Goal: Task Accomplishment & Management: Use online tool/utility

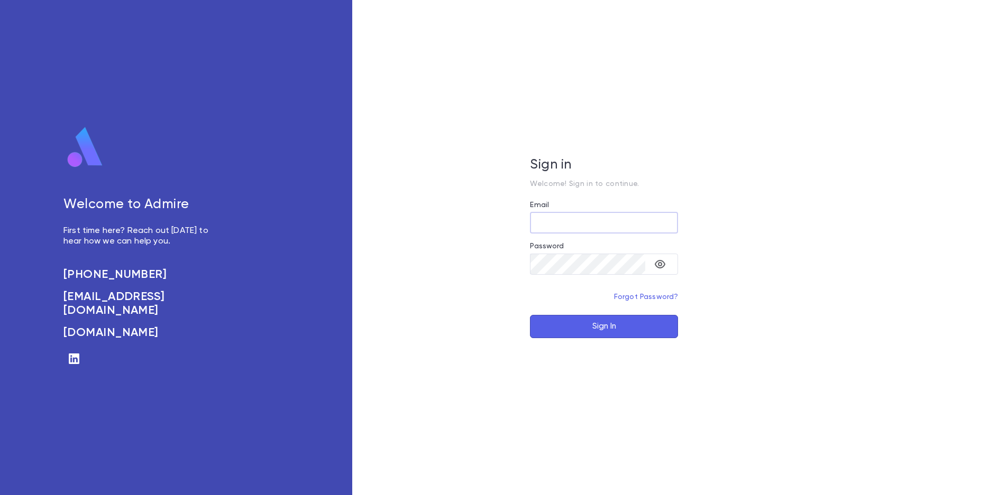
type input "**********"
click at [628, 336] on button "Sign In" at bounding box center [604, 326] width 148 height 23
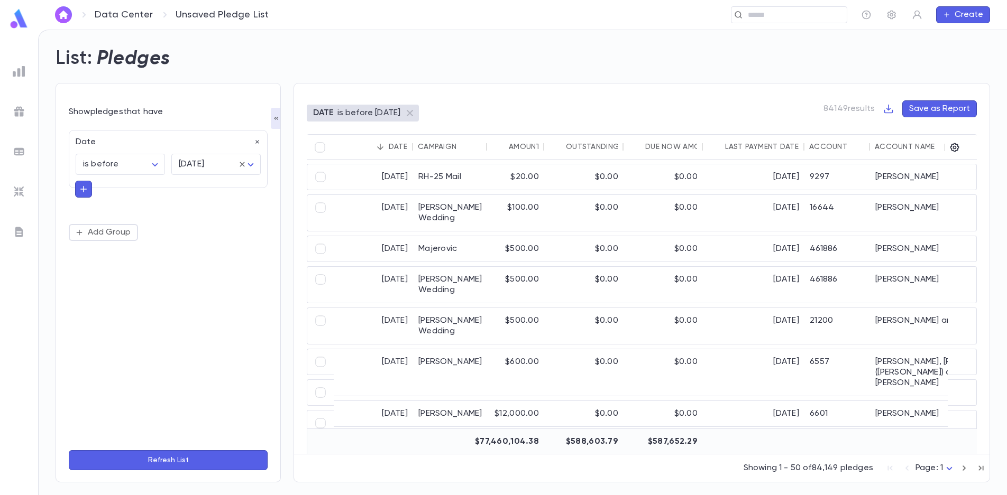
click at [87, 192] on icon "button" at bounding box center [84, 189] width 10 height 11
click at [13, 71] on img at bounding box center [19, 71] width 13 height 13
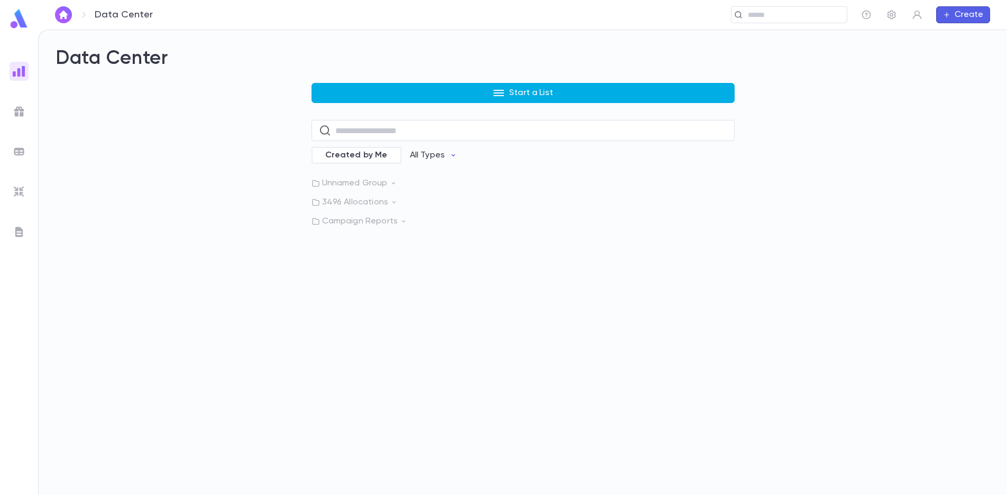
click at [468, 90] on button "Start a List" at bounding box center [522, 93] width 423 height 20
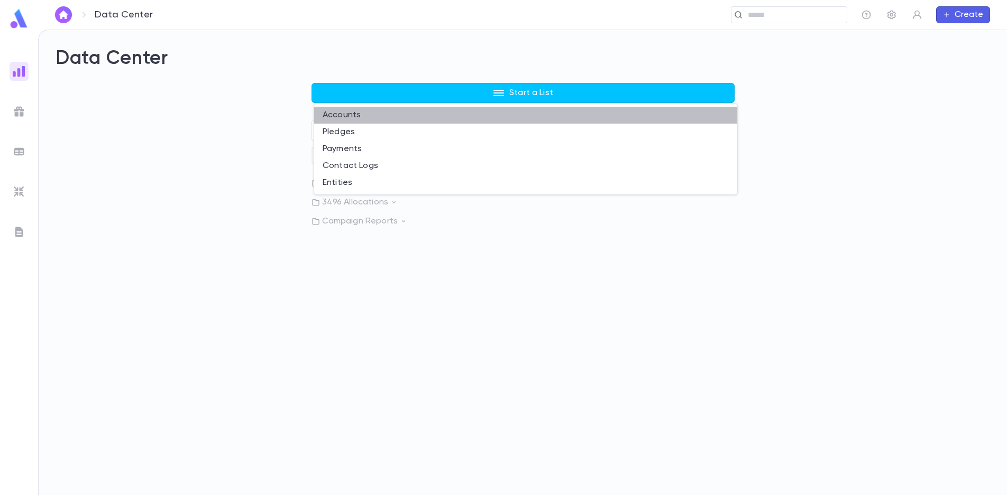
click at [439, 115] on li "Accounts" at bounding box center [525, 115] width 423 height 17
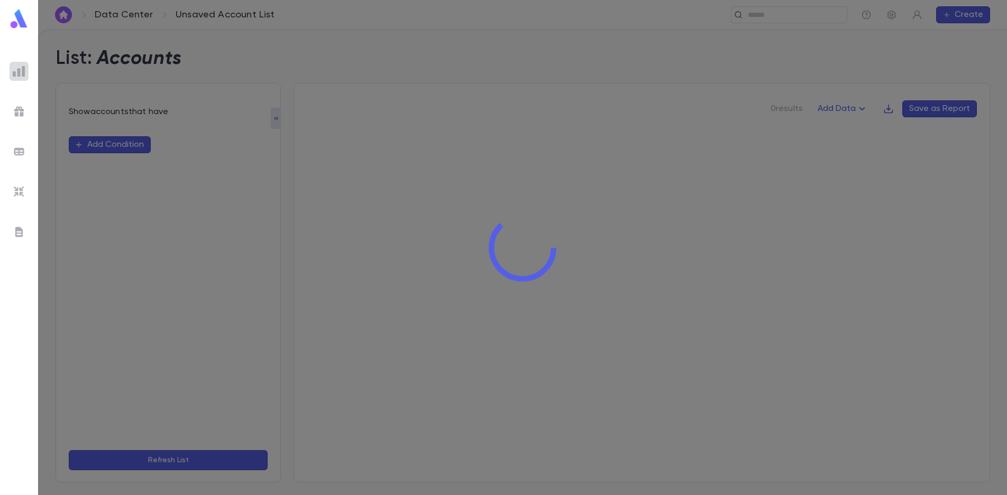
click at [16, 67] on img at bounding box center [19, 71] width 13 height 13
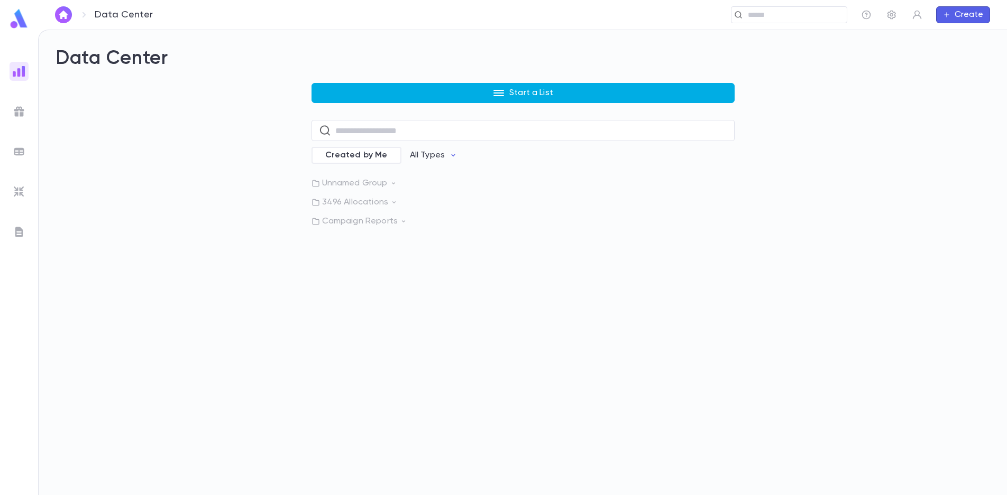
click at [448, 93] on button "Start a List" at bounding box center [522, 93] width 423 height 20
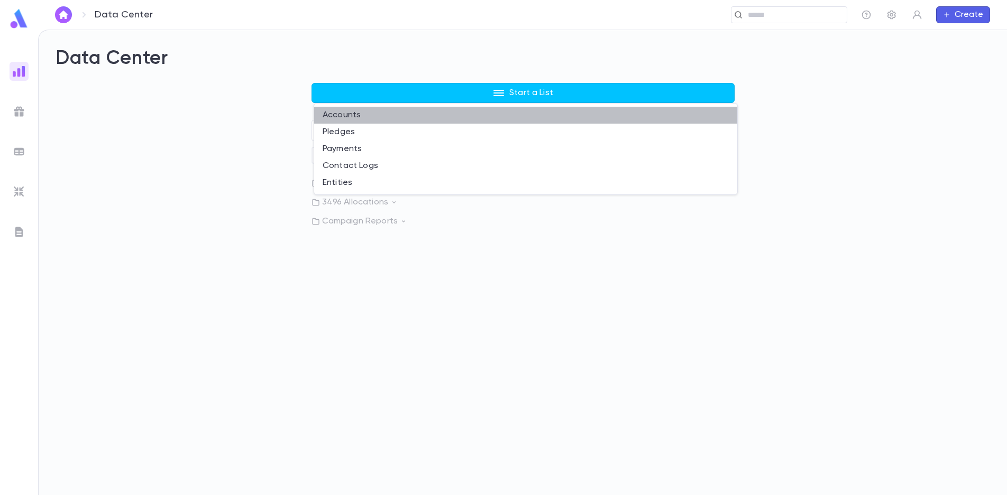
click at [393, 117] on li "Accounts" at bounding box center [525, 115] width 423 height 17
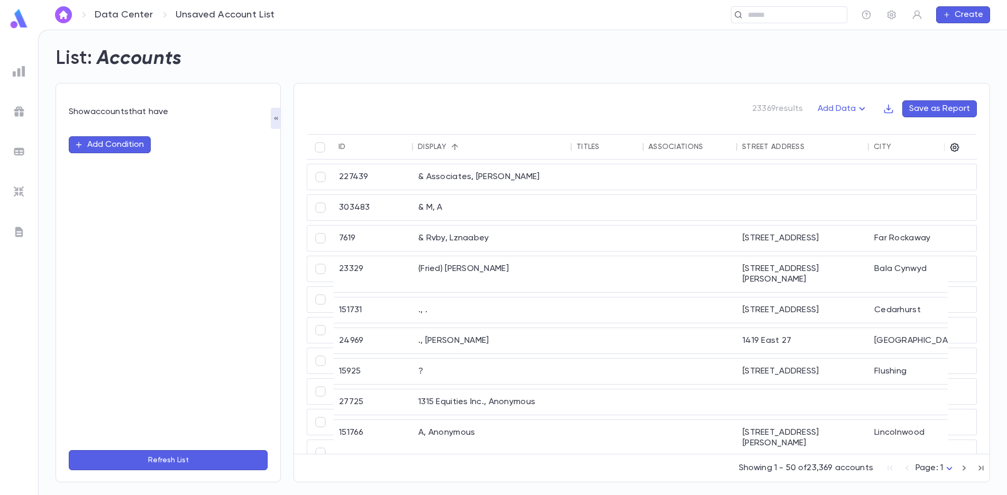
click at [117, 145] on button "Add Condition" at bounding box center [110, 144] width 82 height 17
type input "*"
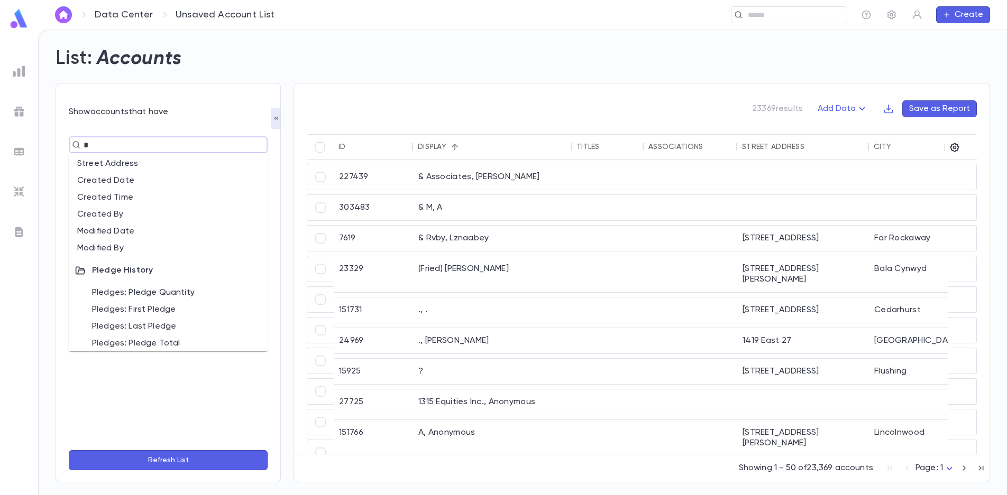
scroll to position [106, 0]
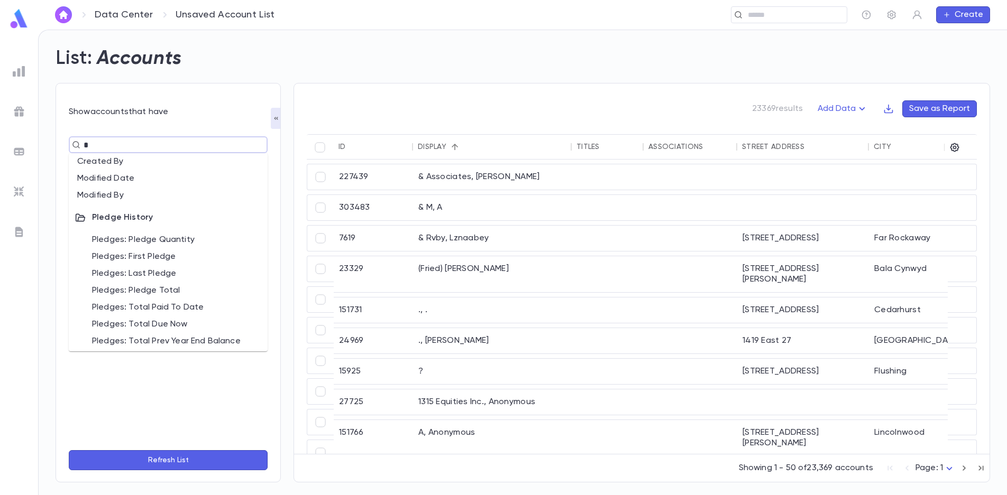
click at [159, 287] on li "Pledges: Pledge Total" at bounding box center [168, 290] width 199 height 17
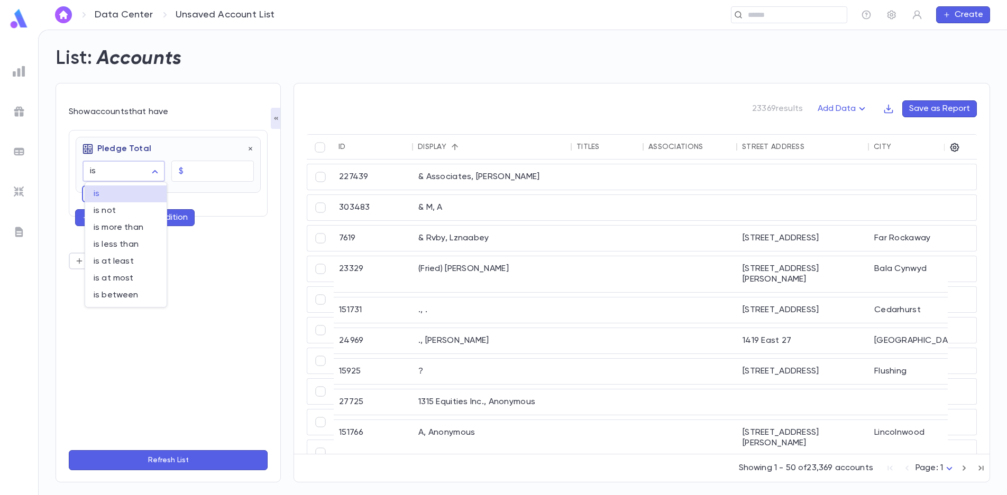
click at [155, 171] on body "Data Center Unsaved Account List ​ Create List: Accounts Show accounts that hav…" at bounding box center [503, 263] width 1007 height 466
click at [155, 171] on div at bounding box center [503, 247] width 1007 height 495
click at [155, 171] on body "Data Center Unsaved Account List ​ Create List: Accounts Show accounts that hav…" at bounding box center [503, 263] width 1007 height 466
click at [132, 260] on span "is at least" at bounding box center [126, 261] width 65 height 11
type input "**********"
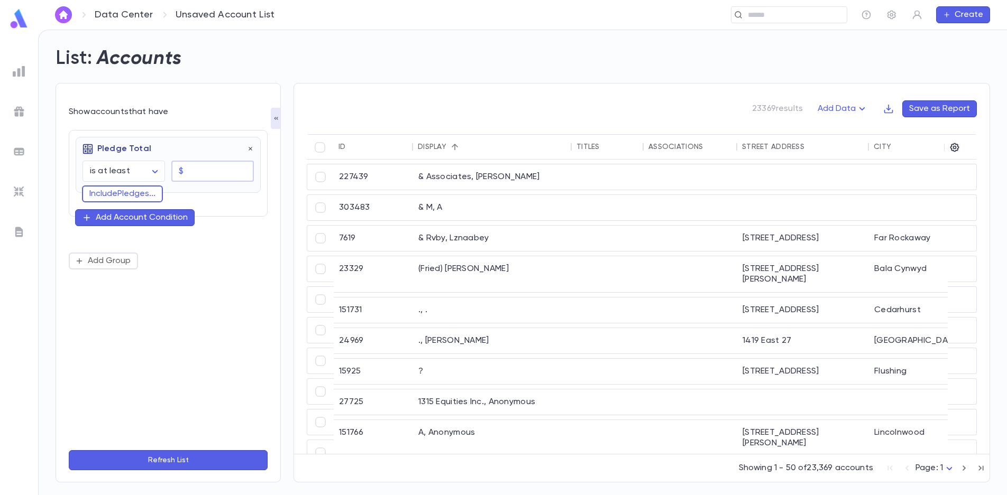
click at [207, 174] on input "text" at bounding box center [221, 171] width 66 height 21
type input "********"
click at [175, 457] on button "Refresh List" at bounding box center [168, 461] width 199 height 20
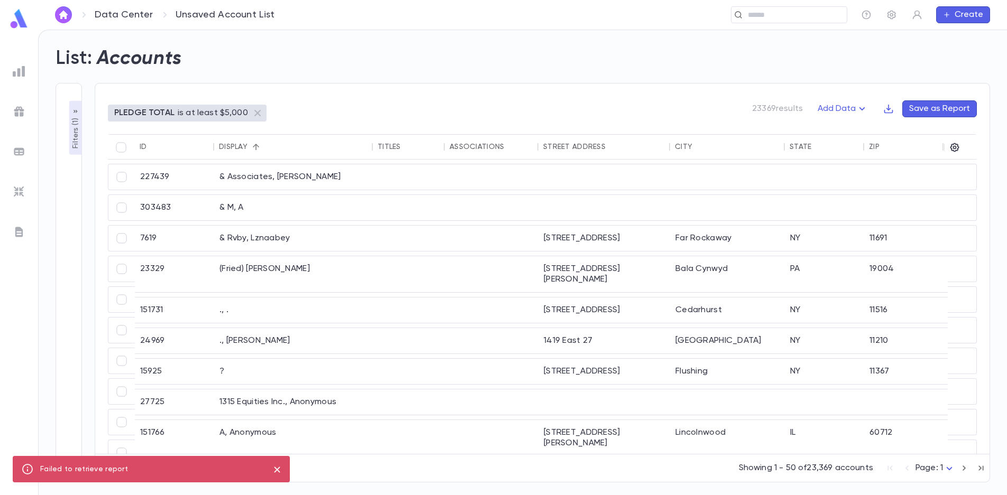
click at [76, 121] on p "Filters ( 1 )" at bounding box center [75, 132] width 11 height 33
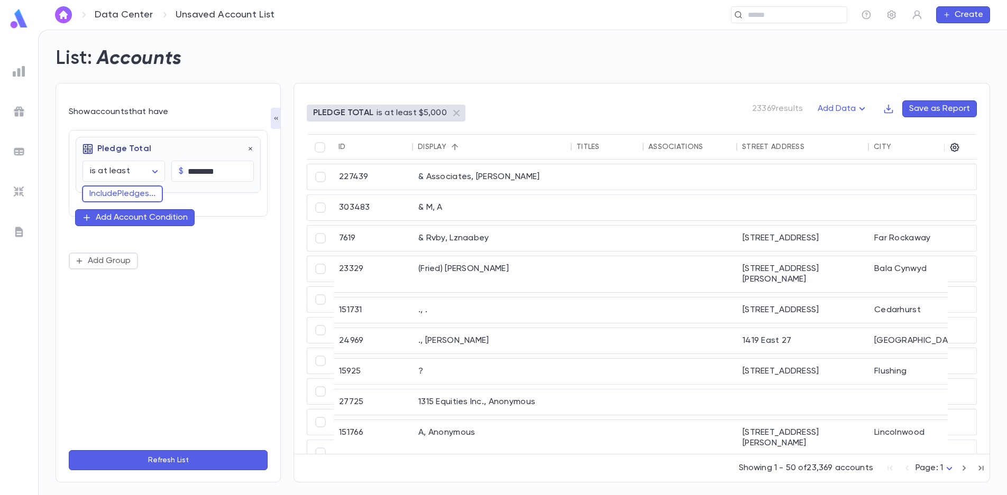
click at [193, 461] on button "Refresh List" at bounding box center [168, 461] width 199 height 20
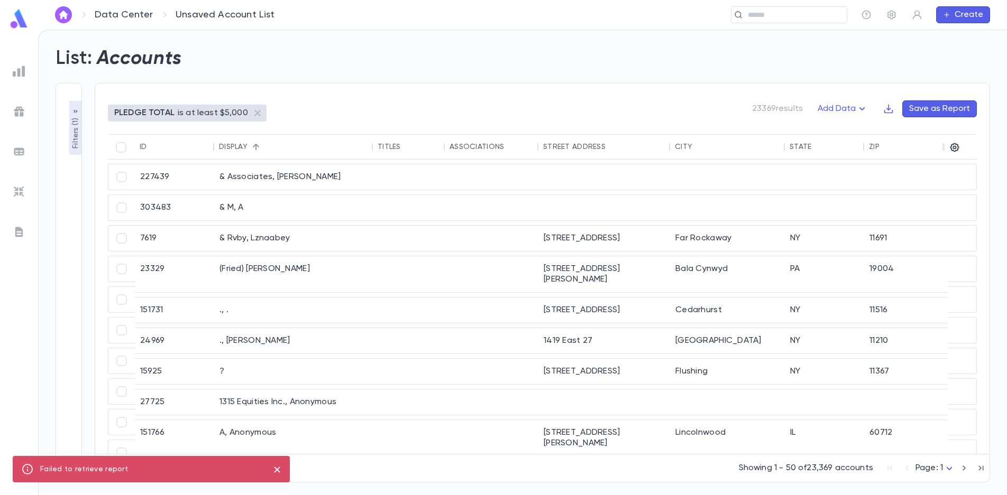
click at [75, 130] on p "Filters ( 1 )" at bounding box center [75, 132] width 11 height 33
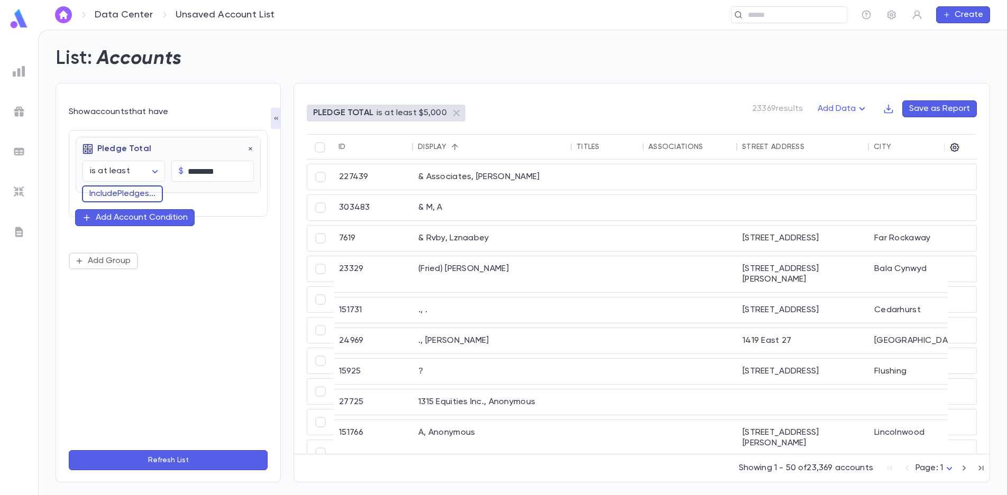
click at [154, 194] on button "Include Pledges ..." at bounding box center [122, 194] width 81 height 17
click at [177, 458] on button "Refresh List" at bounding box center [168, 461] width 199 height 20
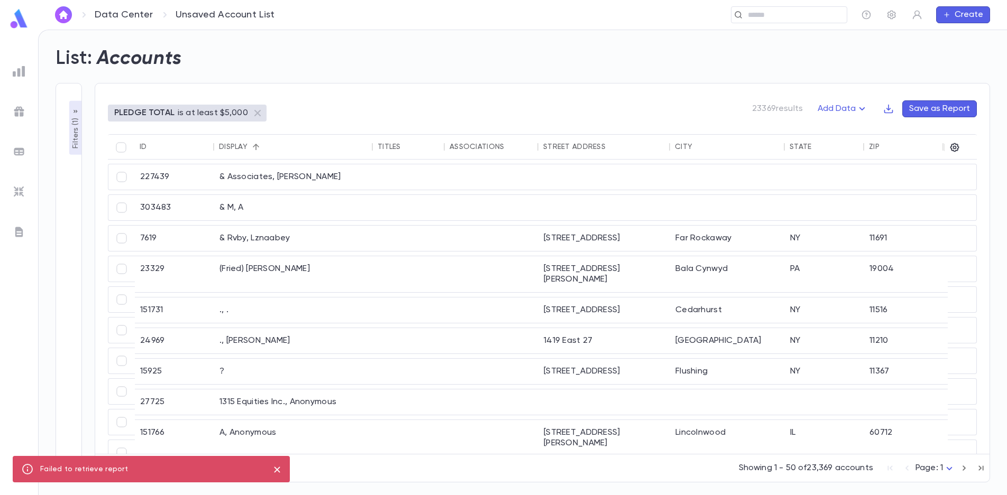
click at [75, 121] on p "Filters ( 1 )" at bounding box center [75, 132] width 11 height 33
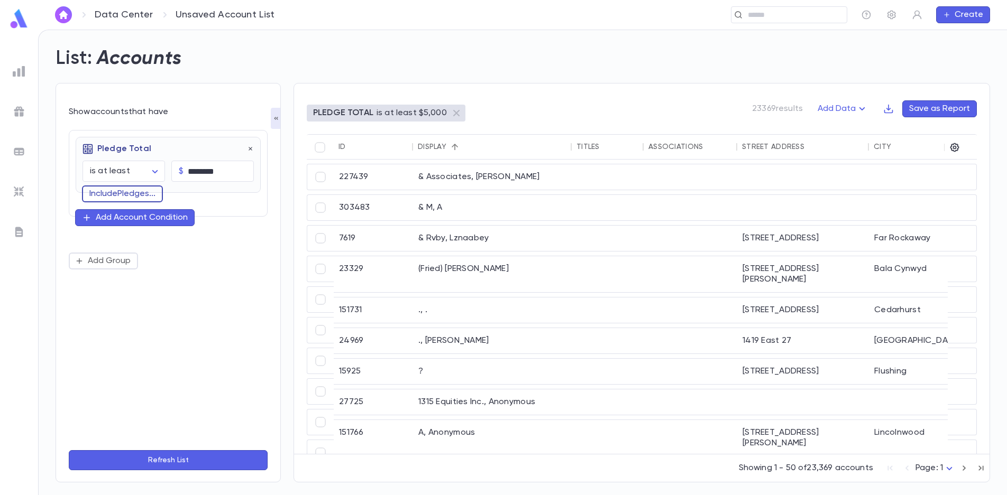
drag, startPoint x: 123, startPoint y: 191, endPoint x: 87, endPoint y: 224, distance: 49.4
click at [123, 191] on button "Include Pledges ..." at bounding box center [122, 194] width 81 height 17
click at [97, 263] on button "Add Group" at bounding box center [103, 259] width 69 height 17
click at [166, 463] on button "Refresh List" at bounding box center [168, 461] width 199 height 20
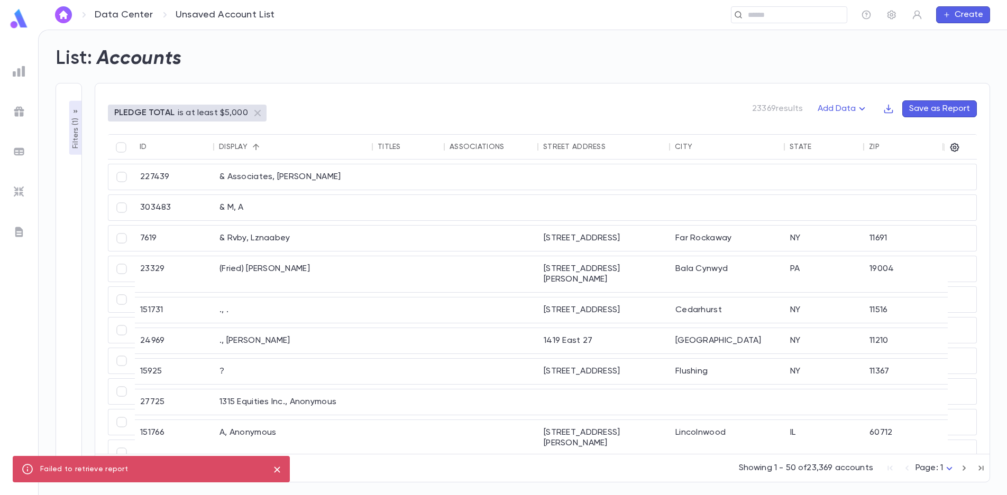
click at [71, 165] on div "**********" at bounding box center [69, 283] width 26 height 400
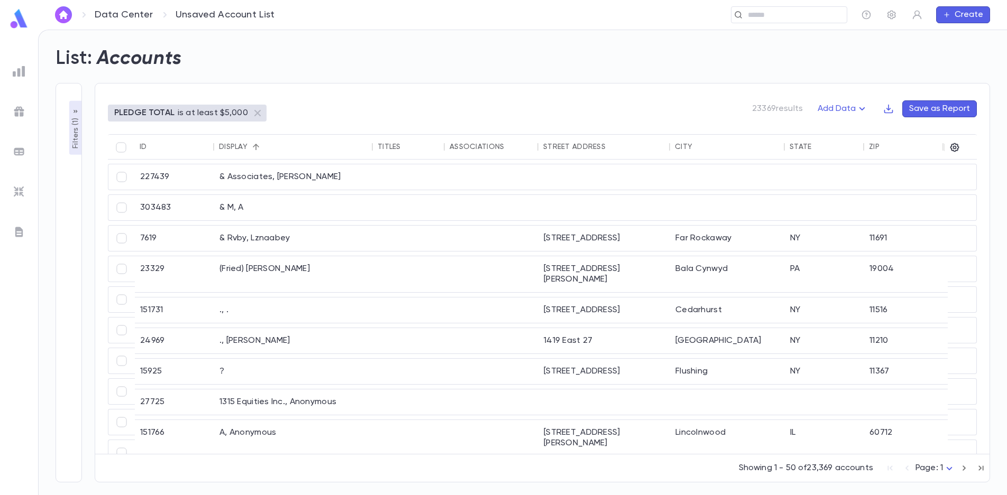
click at [77, 168] on div "**********" at bounding box center [69, 283] width 26 height 400
click at [80, 141] on p "Filters ( 1 )" at bounding box center [75, 132] width 11 height 33
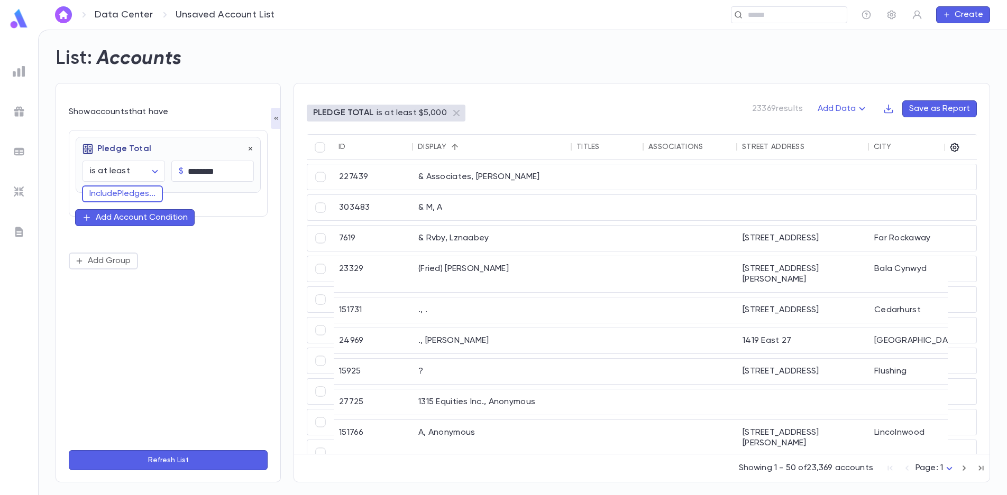
click at [247, 148] on icon "button" at bounding box center [250, 148] width 7 height 7
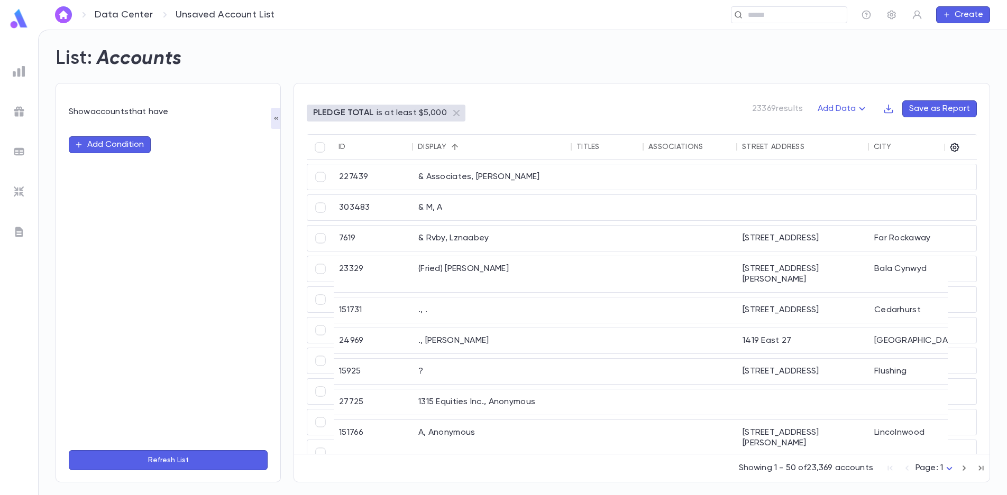
click at [163, 455] on button "Refresh List" at bounding box center [168, 461] width 199 height 20
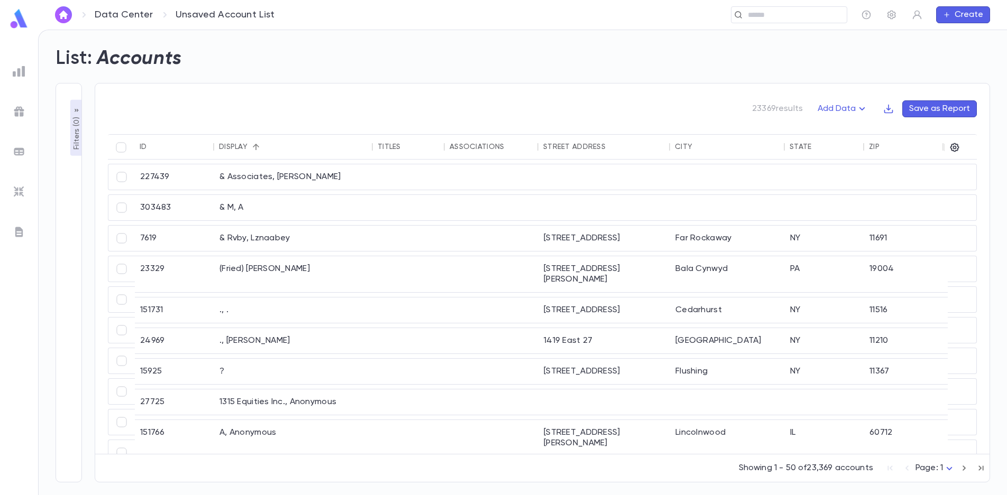
click at [68, 149] on div "Filters ( 0 ) Show accounts that have Add Condition Refresh List" at bounding box center [69, 283] width 26 height 400
click at [78, 141] on p "Filters ( 0 )" at bounding box center [76, 132] width 11 height 35
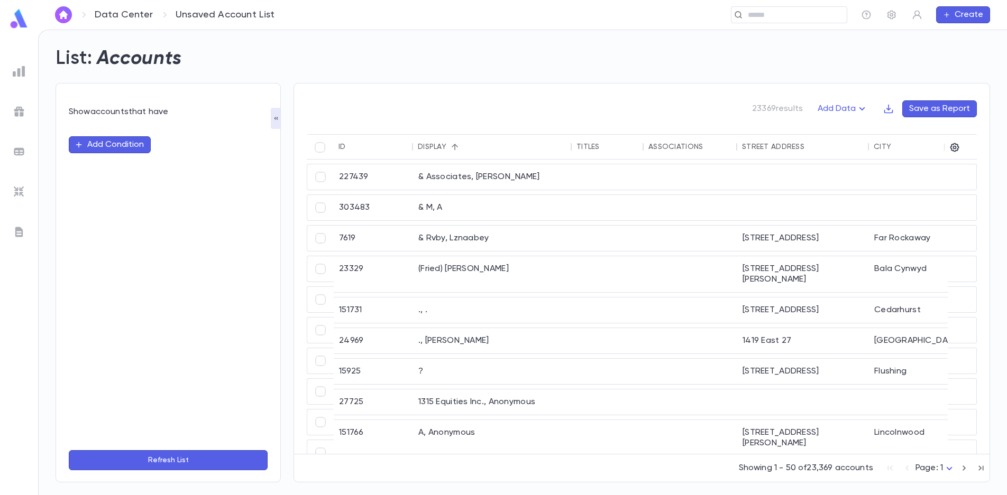
click at [115, 143] on button "Add Condition" at bounding box center [110, 144] width 82 height 17
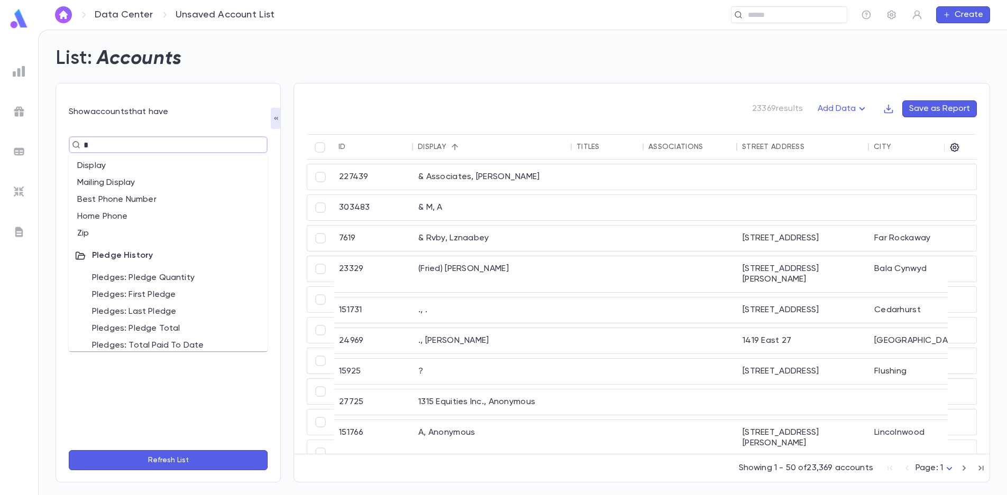
type input "**"
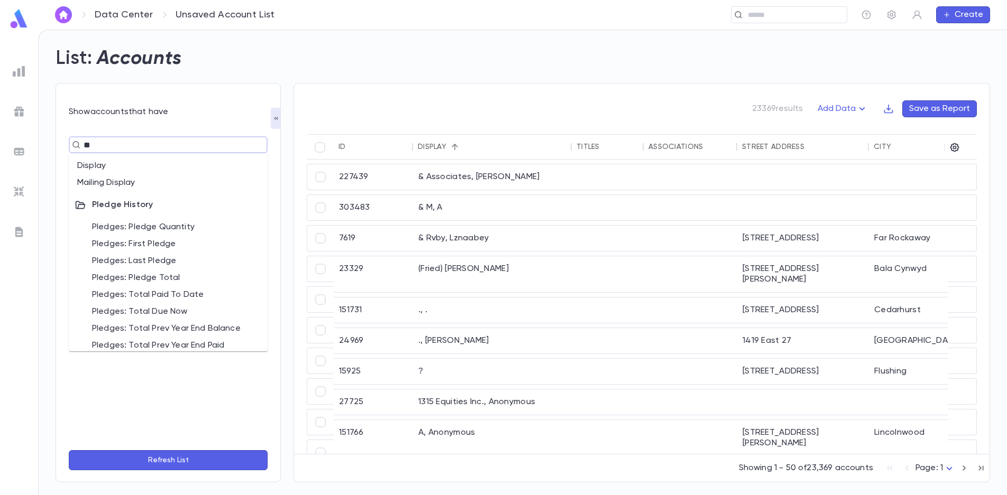
scroll to position [24, 0]
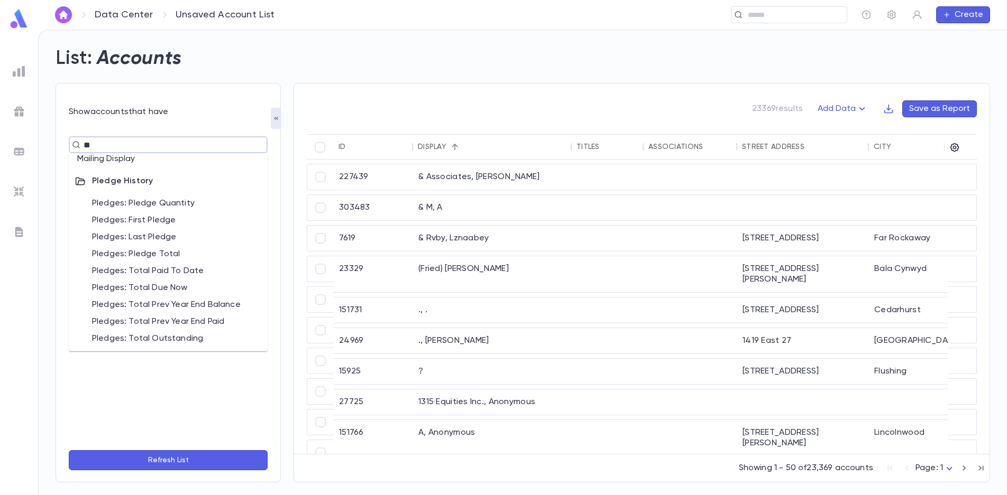
click at [190, 254] on li "Pledges: Pledge Total" at bounding box center [168, 254] width 199 height 17
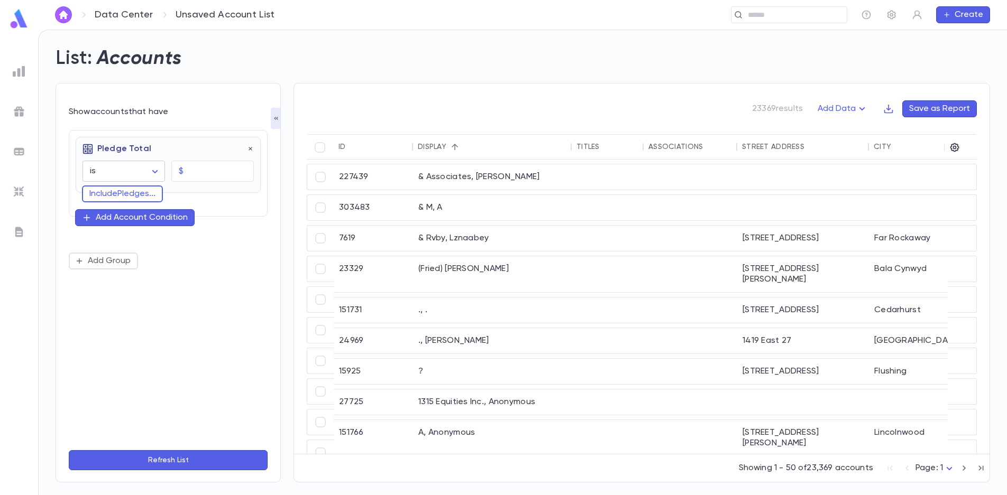
click at [143, 171] on body "Data Center Unsaved Account List ​ Create List: Accounts Show accounts that hav…" at bounding box center [503, 263] width 1007 height 466
click at [148, 226] on span "is more than" at bounding box center [126, 228] width 65 height 11
type input "**********"
drag, startPoint x: 148, startPoint y: 226, endPoint x: 209, endPoint y: 170, distance: 82.3
click at [209, 170] on input "text" at bounding box center [221, 171] width 66 height 21
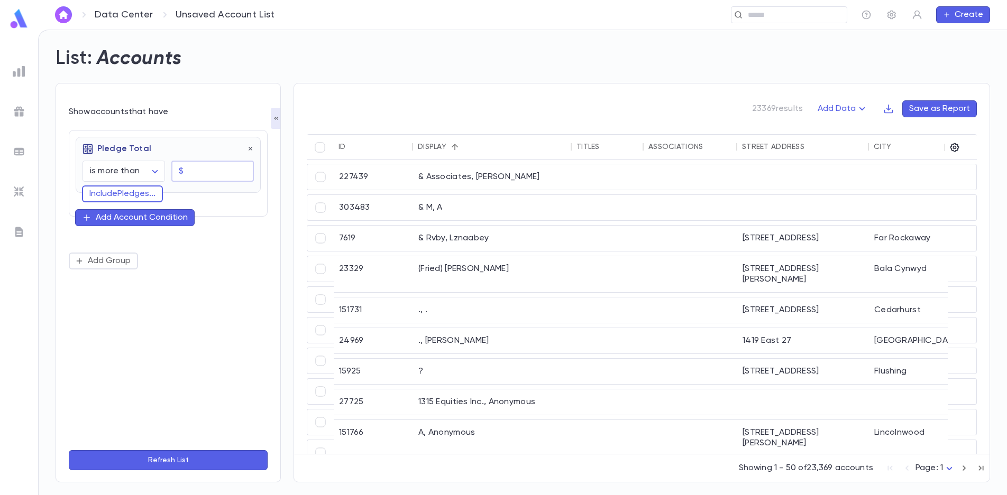
type input "********"
click at [205, 458] on button "Refresh List" at bounding box center [168, 461] width 199 height 20
